Goal: Task Accomplishment & Management: Use online tool/utility

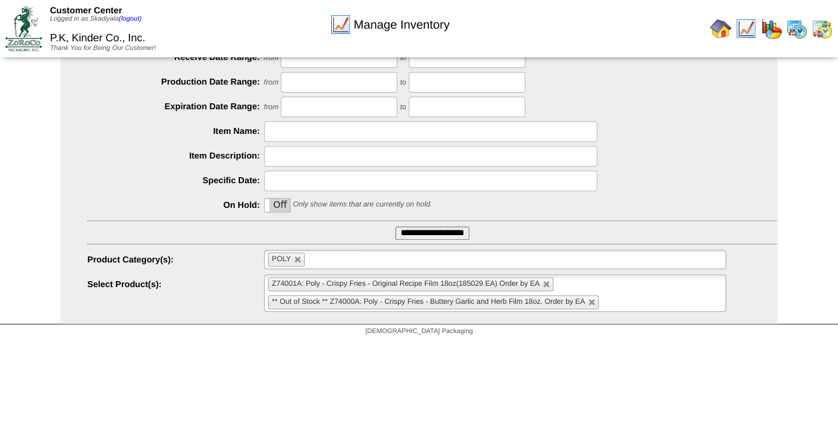
scroll to position [78, 0]
click at [295, 261] on link at bounding box center [298, 260] width 8 height 8
type input "**********"
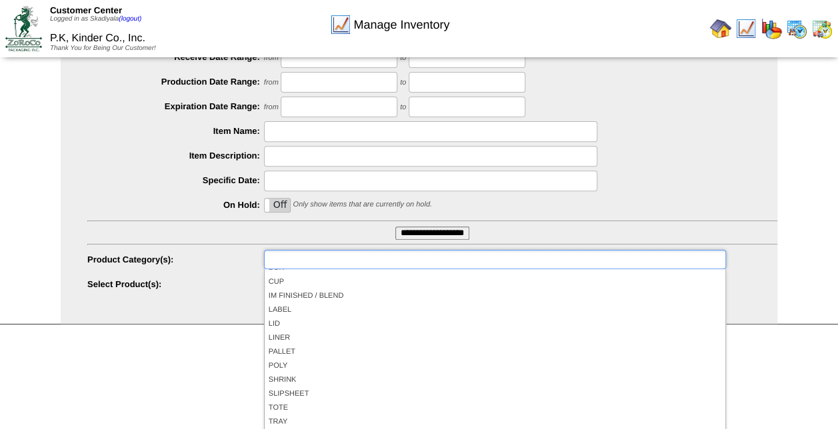
scroll to position [0, 0]
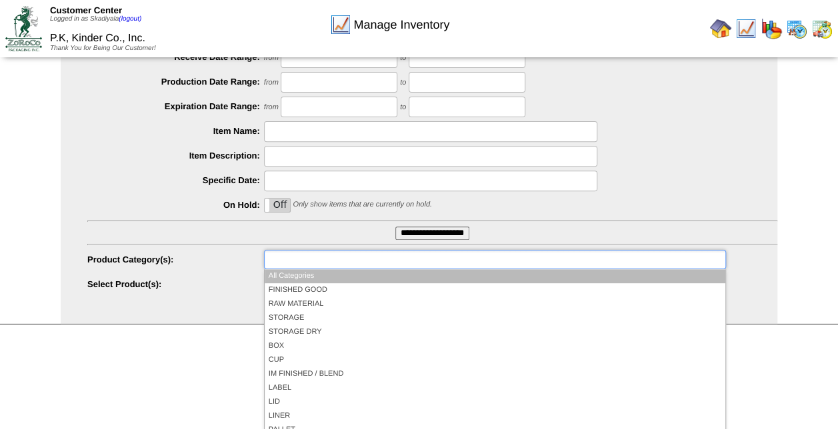
click at [295, 261] on input "text" at bounding box center [310, 259] width 85 height 17
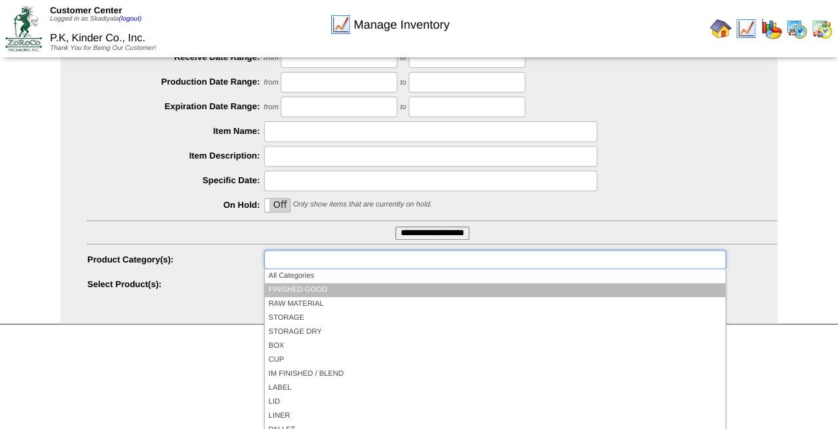
click at [307, 293] on li "FINISHED GOOD" at bounding box center [495, 290] width 461 height 14
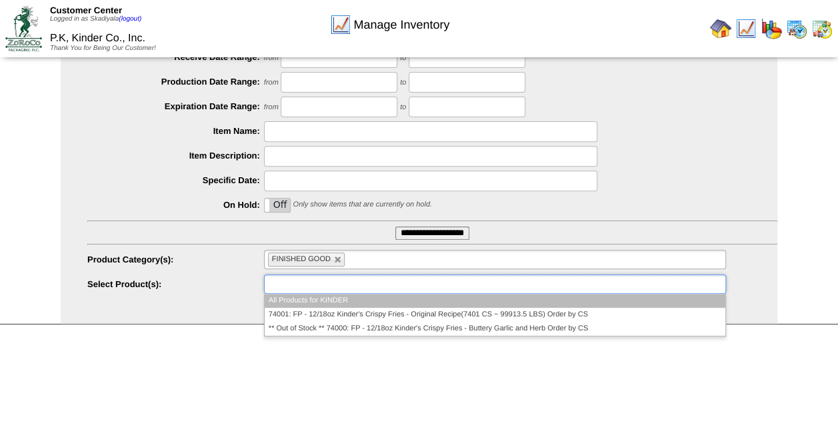
click at [428, 283] on ul at bounding box center [495, 284] width 462 height 19
click at [339, 263] on link at bounding box center [338, 260] width 8 height 8
type input "**********"
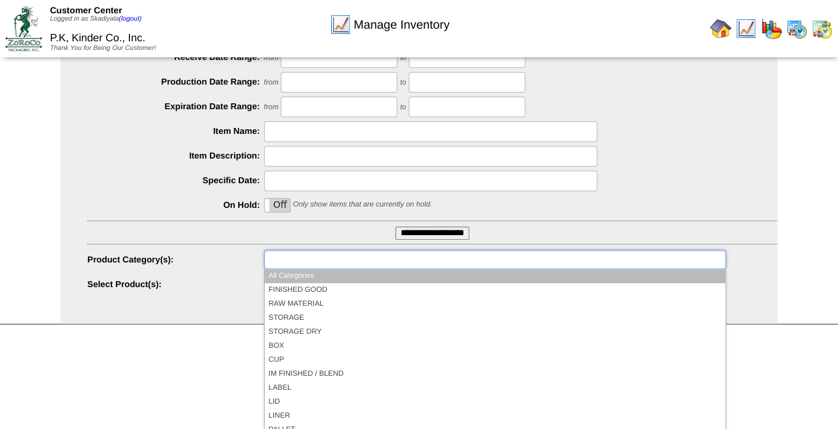
click at [364, 261] on ul at bounding box center [495, 259] width 462 height 19
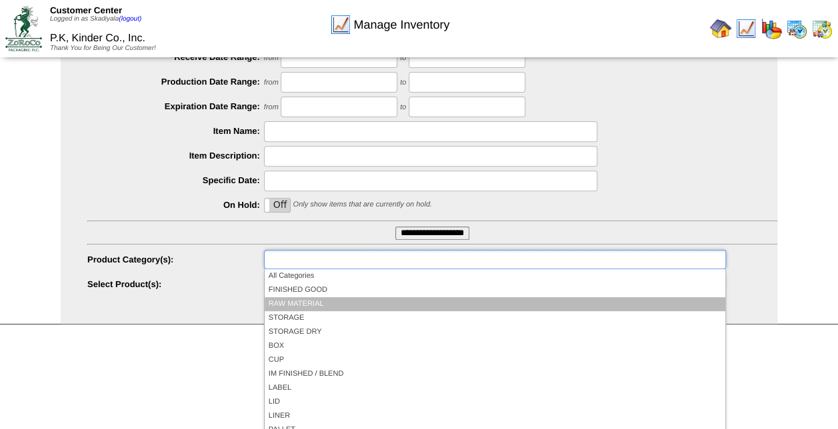
click at [333, 304] on li "RAW MATERIAL" at bounding box center [495, 304] width 461 height 14
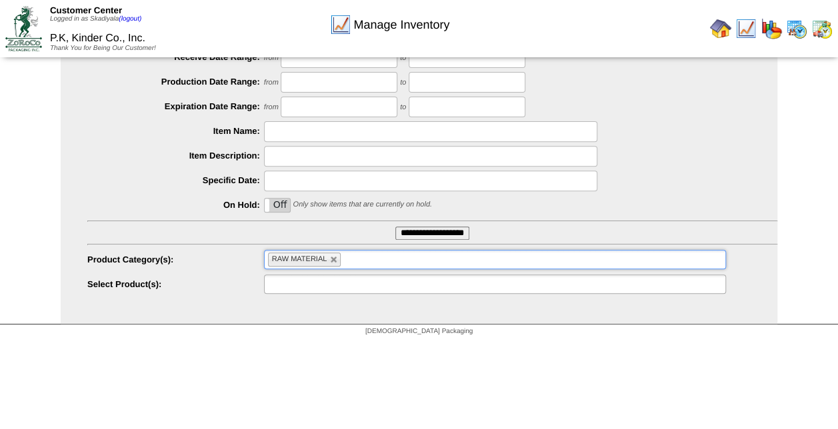
click at [416, 293] on div at bounding box center [495, 284] width 462 height 19
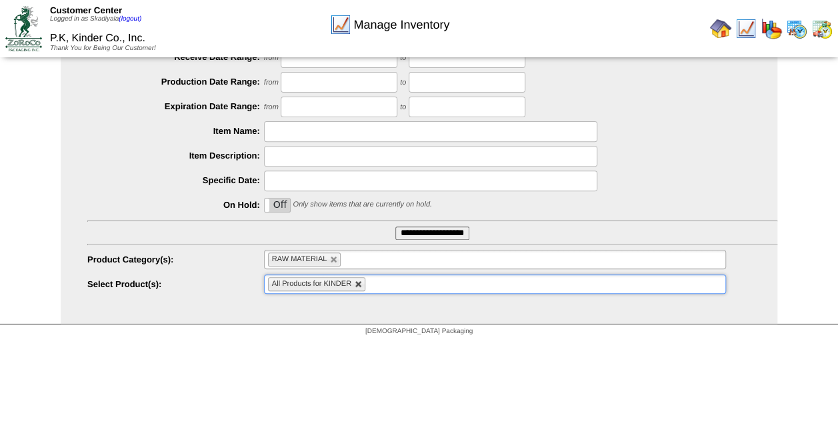
click at [358, 285] on link at bounding box center [359, 285] width 8 height 8
click at [373, 284] on ul at bounding box center [495, 284] width 462 height 19
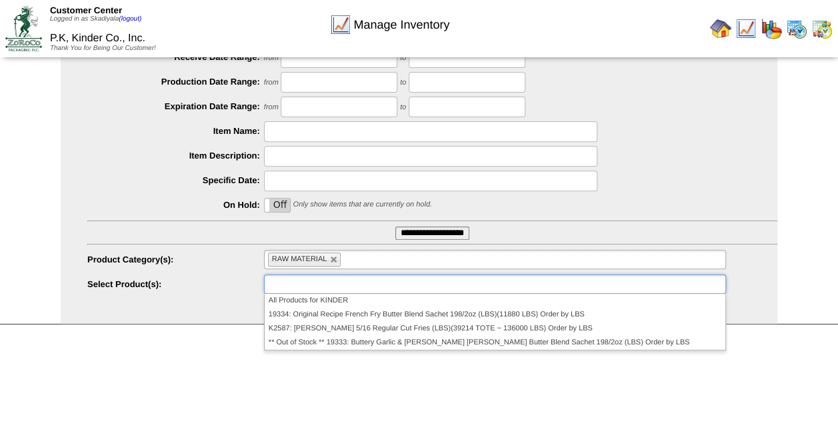
type input "**********"
click at [773, 343] on html "Customer Center Logged in as Skadiyala (logout) P.K, Kinder Co., Inc. Thank You…" at bounding box center [419, 79] width 838 height 528
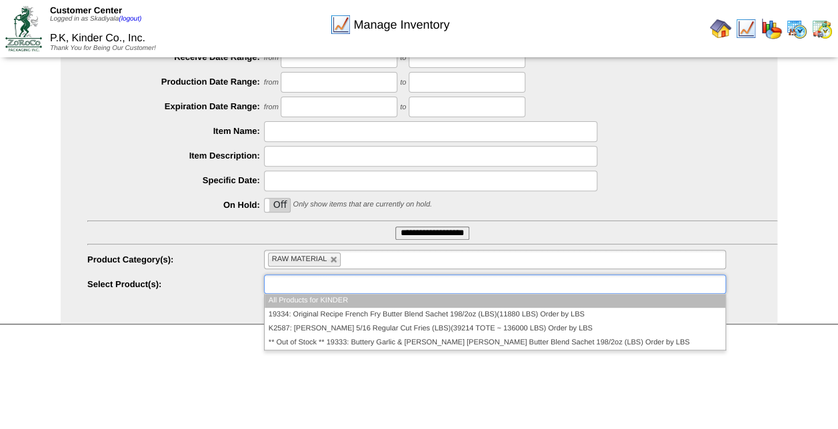
click at [395, 288] on ul at bounding box center [495, 284] width 462 height 19
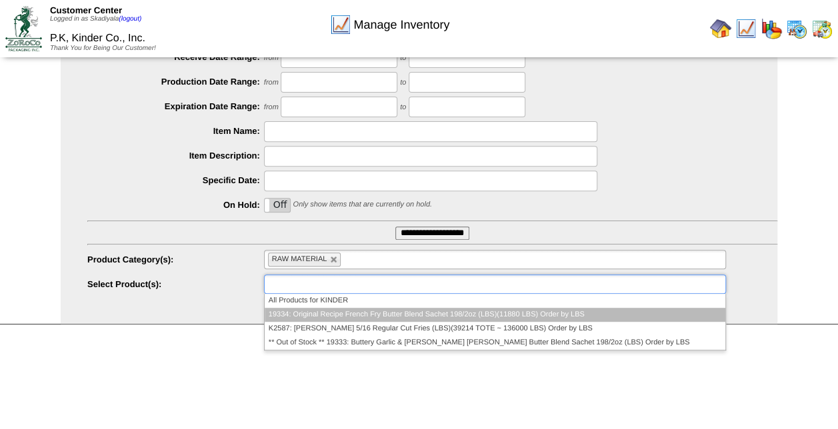
click at [411, 312] on li "19334: Original Recipe French Fry Butter Blend Sachet 198/2oz (LBS)(11880 LBS) …" at bounding box center [495, 315] width 461 height 14
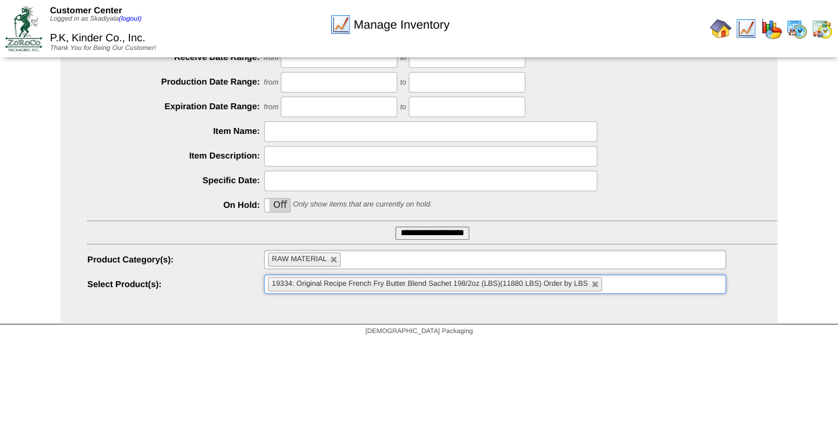
click at [420, 343] on html "Customer Center Logged in as Skadiyala (logout) P.K, Kinder Co., Inc. Thank You…" at bounding box center [419, 79] width 838 height 528
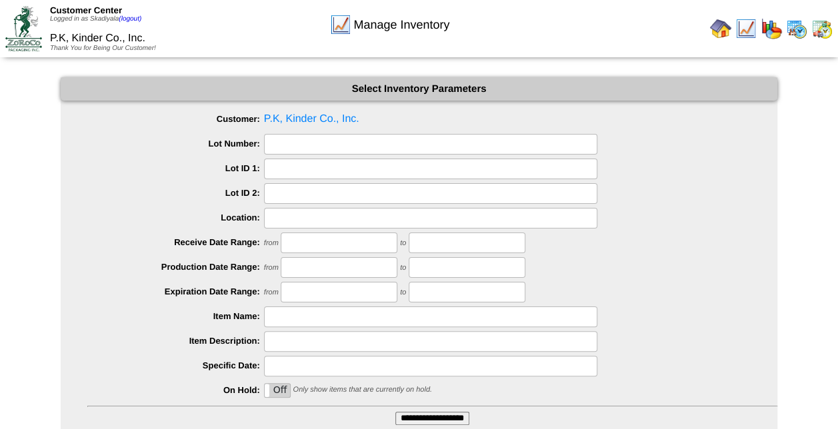
click at [724, 28] on img at bounding box center [720, 28] width 21 height 21
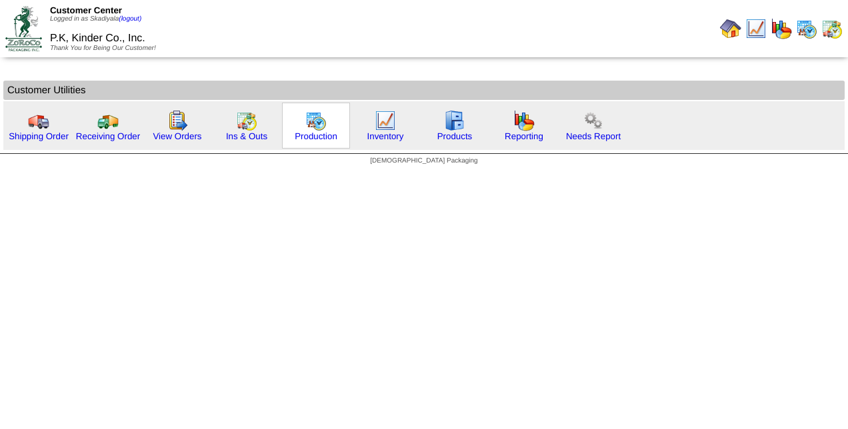
click at [311, 127] on img at bounding box center [315, 120] width 21 height 21
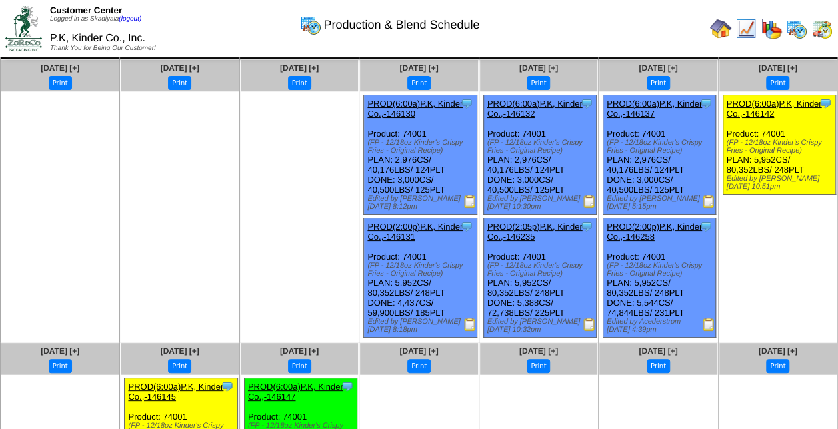
scroll to position [34, 0]
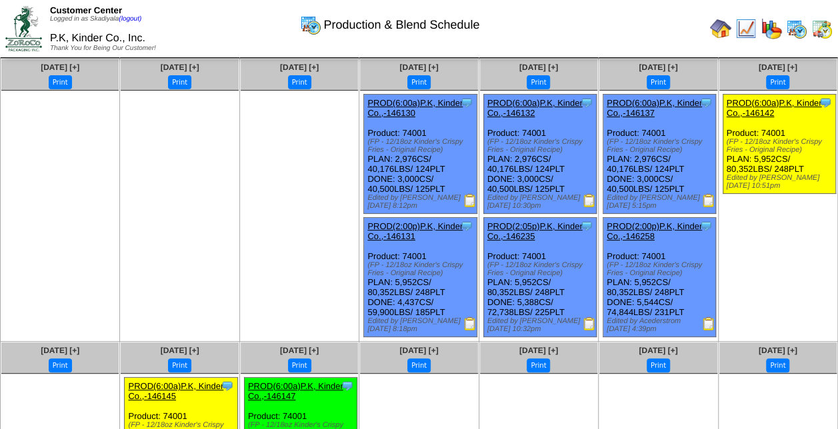
click at [469, 207] on img at bounding box center [469, 200] width 13 height 13
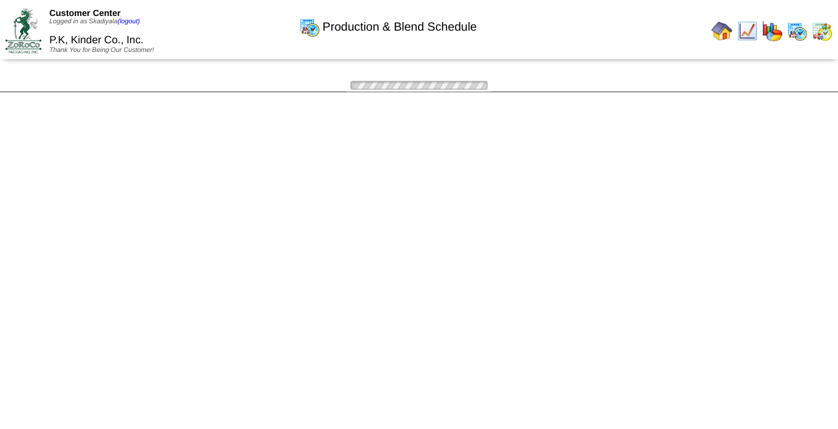
scroll to position [34, 0]
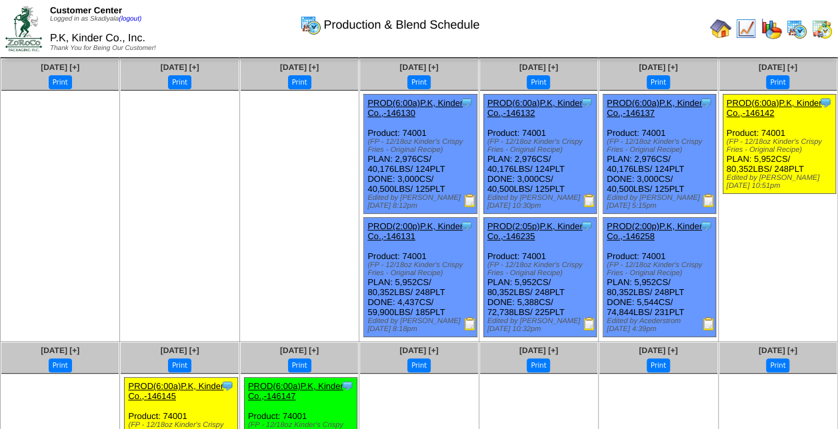
click at [469, 328] on img at bounding box center [469, 323] width 13 height 13
